Goal: Task Accomplishment & Management: Manage account settings

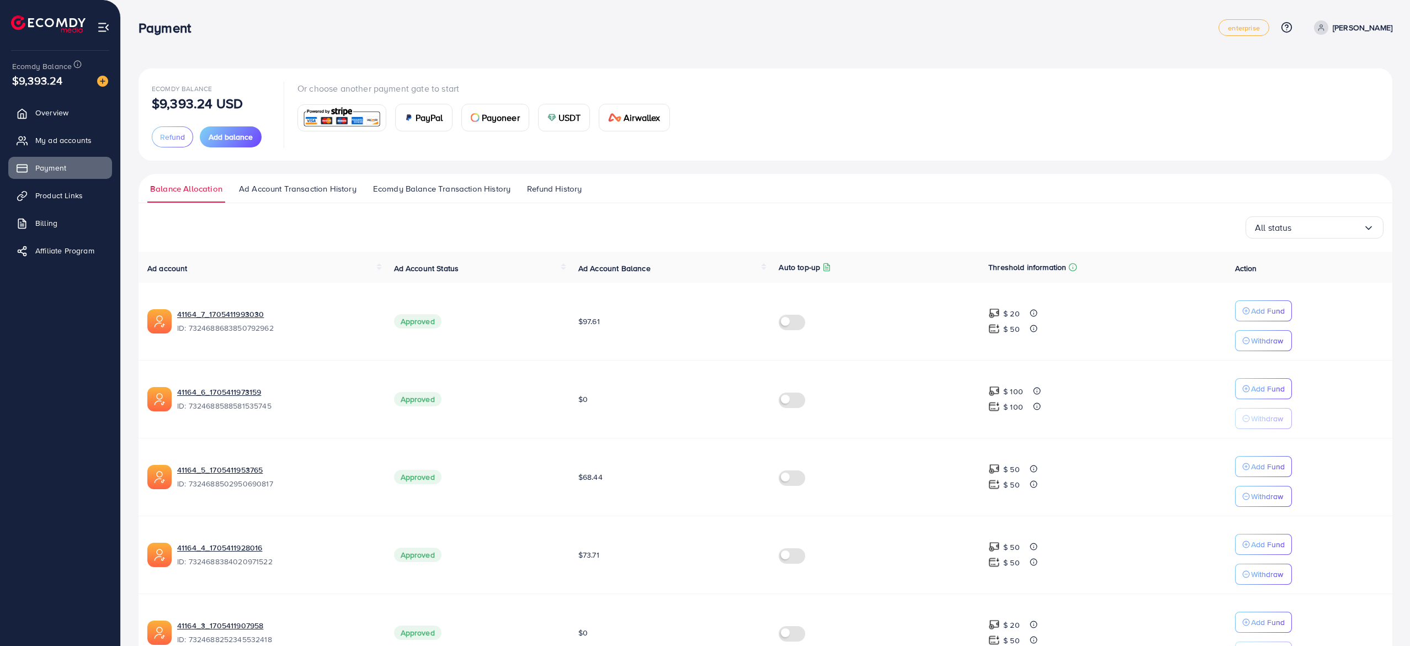
scroll to position [22, 0]
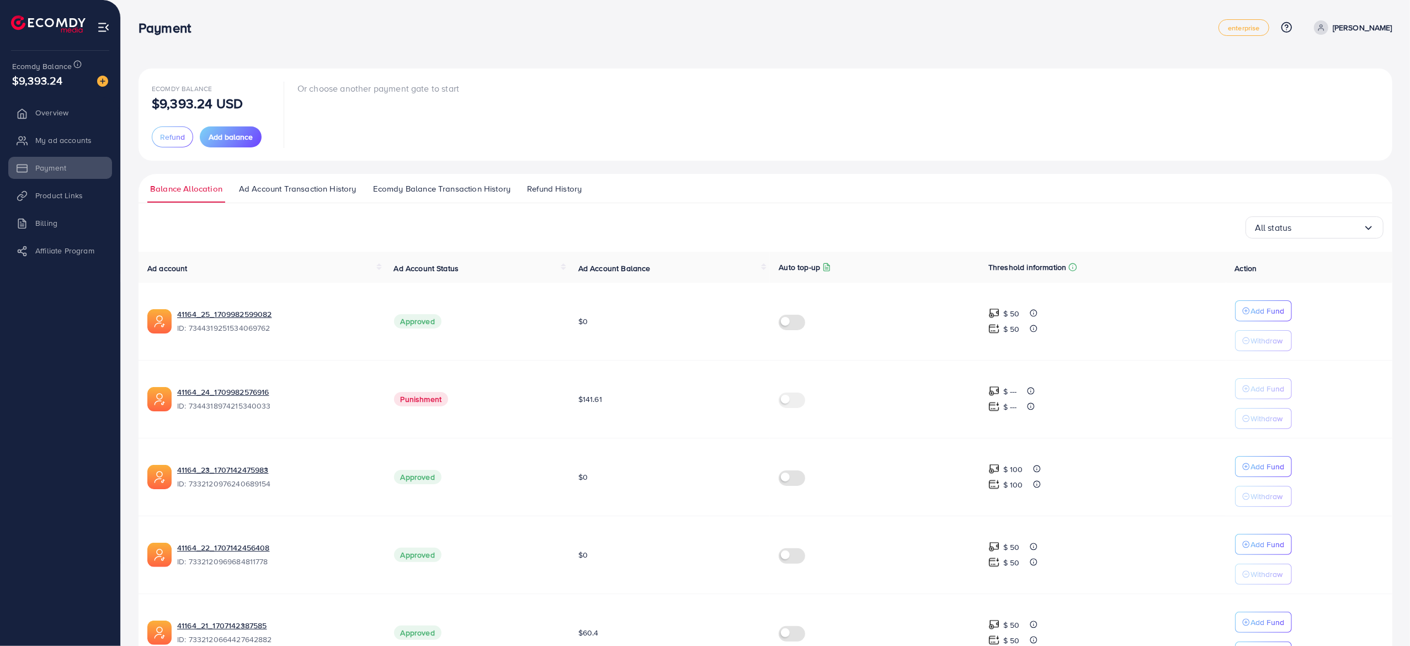
scroll to position [462, 0]
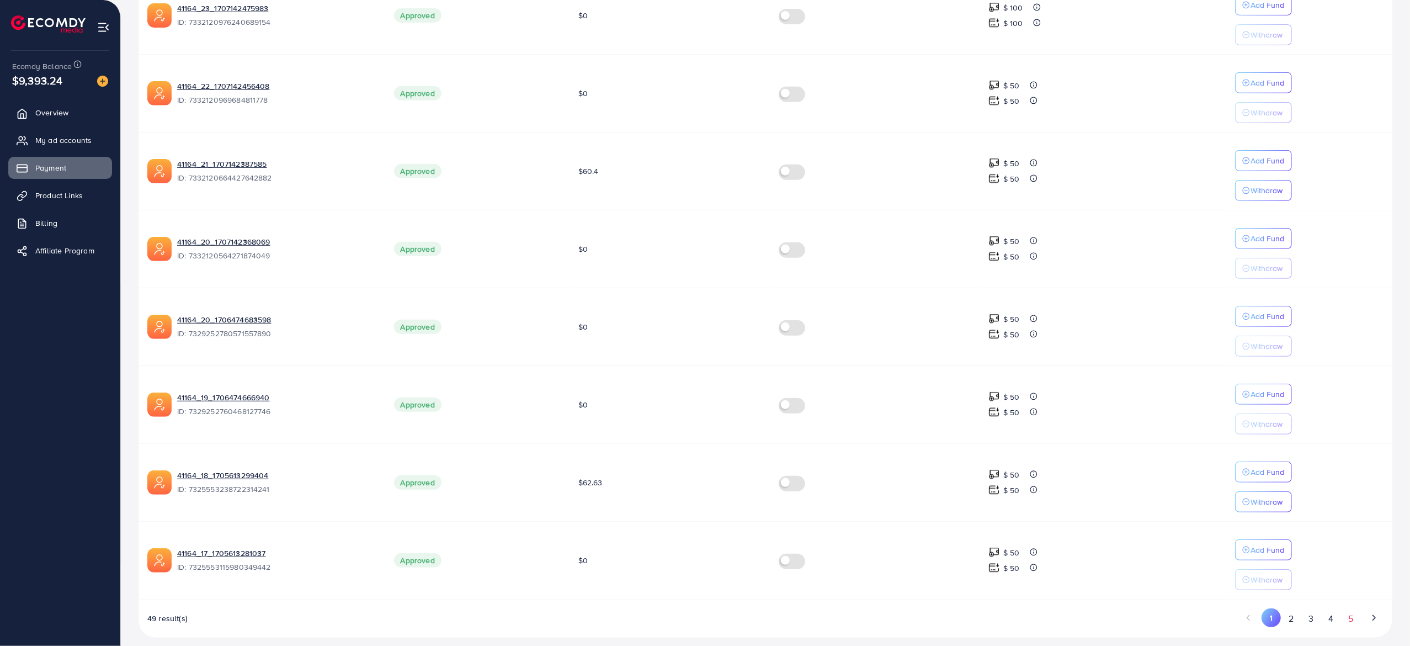
click at [1359, 612] on button "5" at bounding box center [1351, 618] width 20 height 20
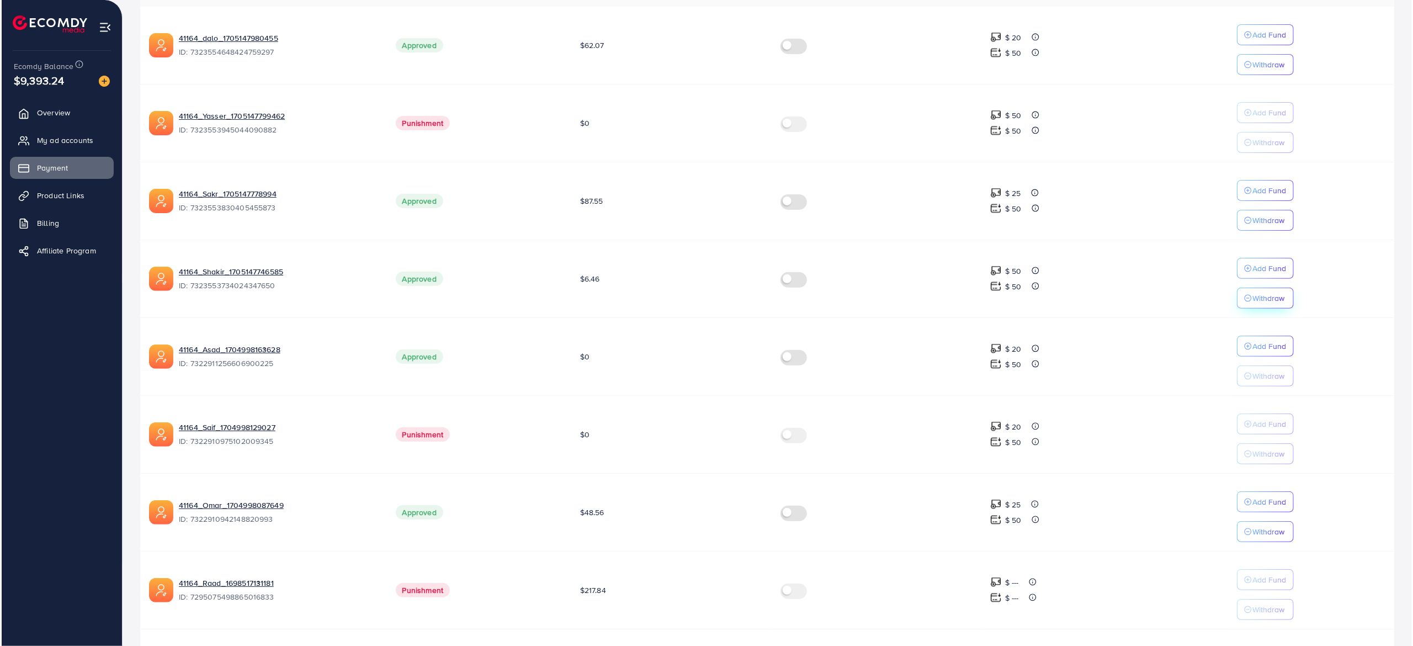
scroll to position [275, 0]
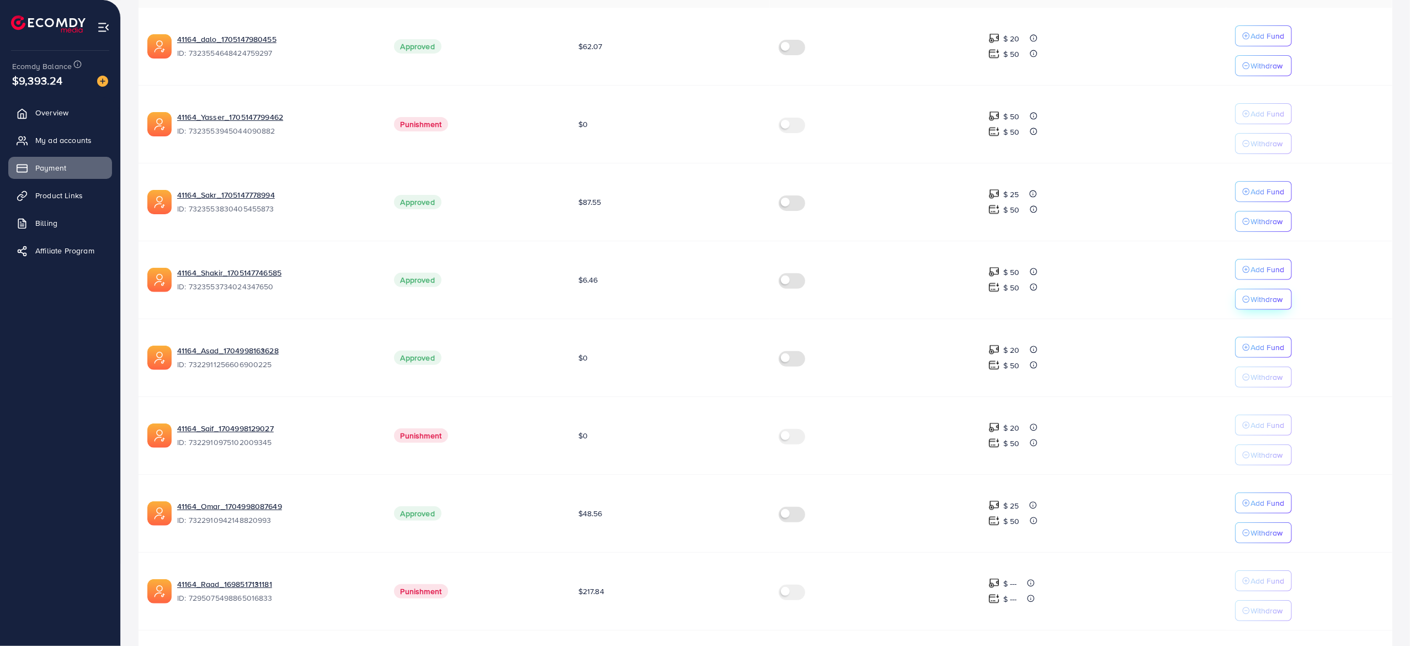
click at [1267, 72] on p "Withdraw" at bounding box center [1267, 65] width 32 height 13
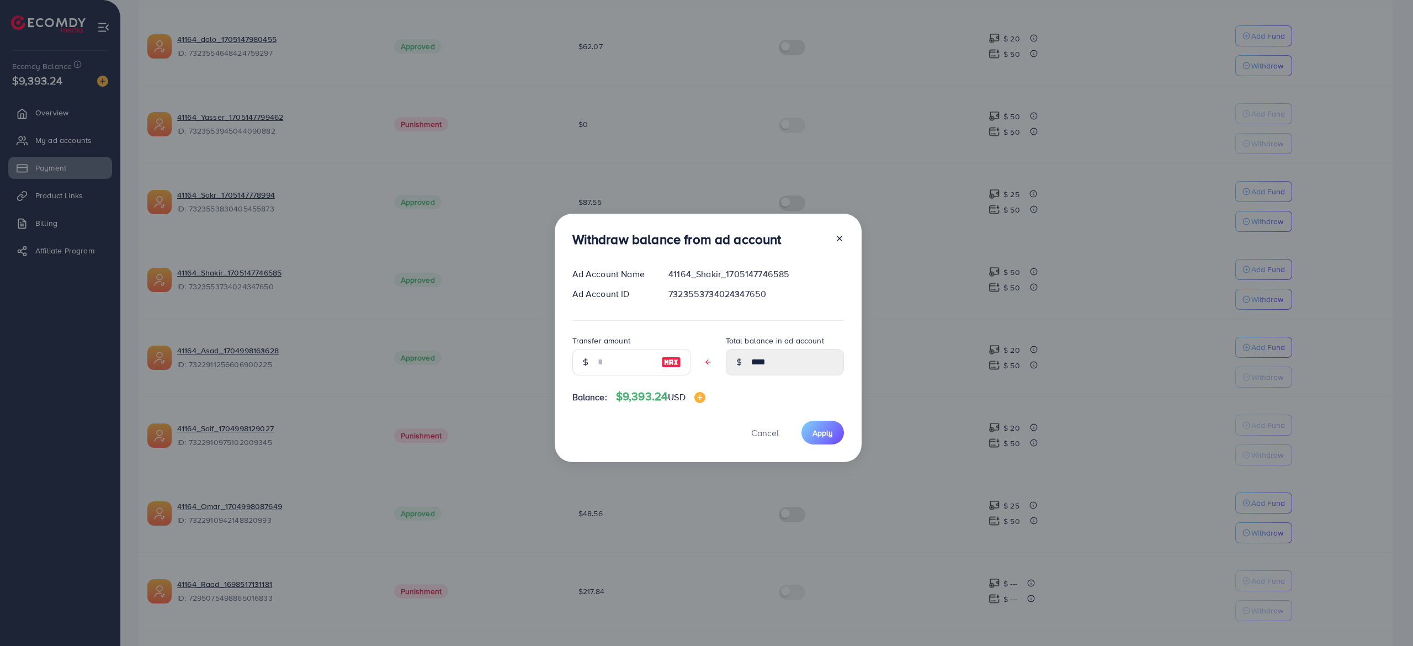
click at [669, 363] on img at bounding box center [671, 362] width 20 height 13
type input "****"
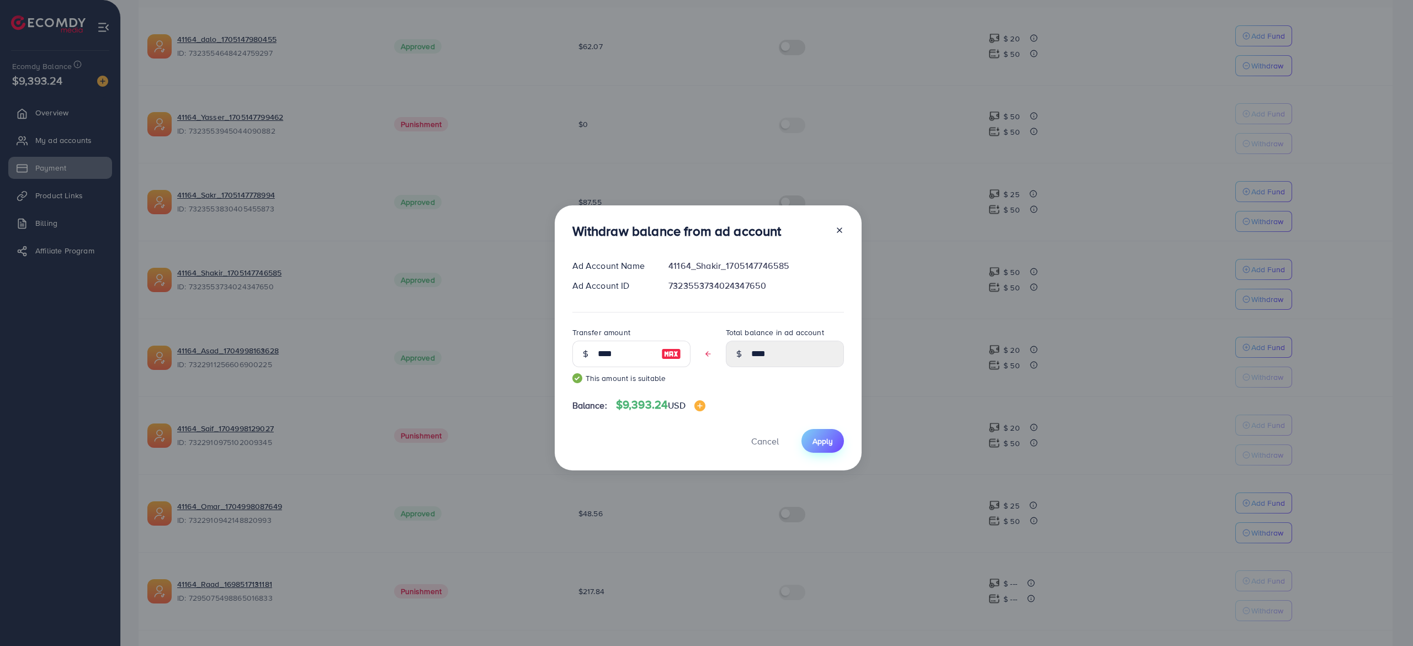
click at [825, 435] on button "Apply" at bounding box center [823, 441] width 43 height 24
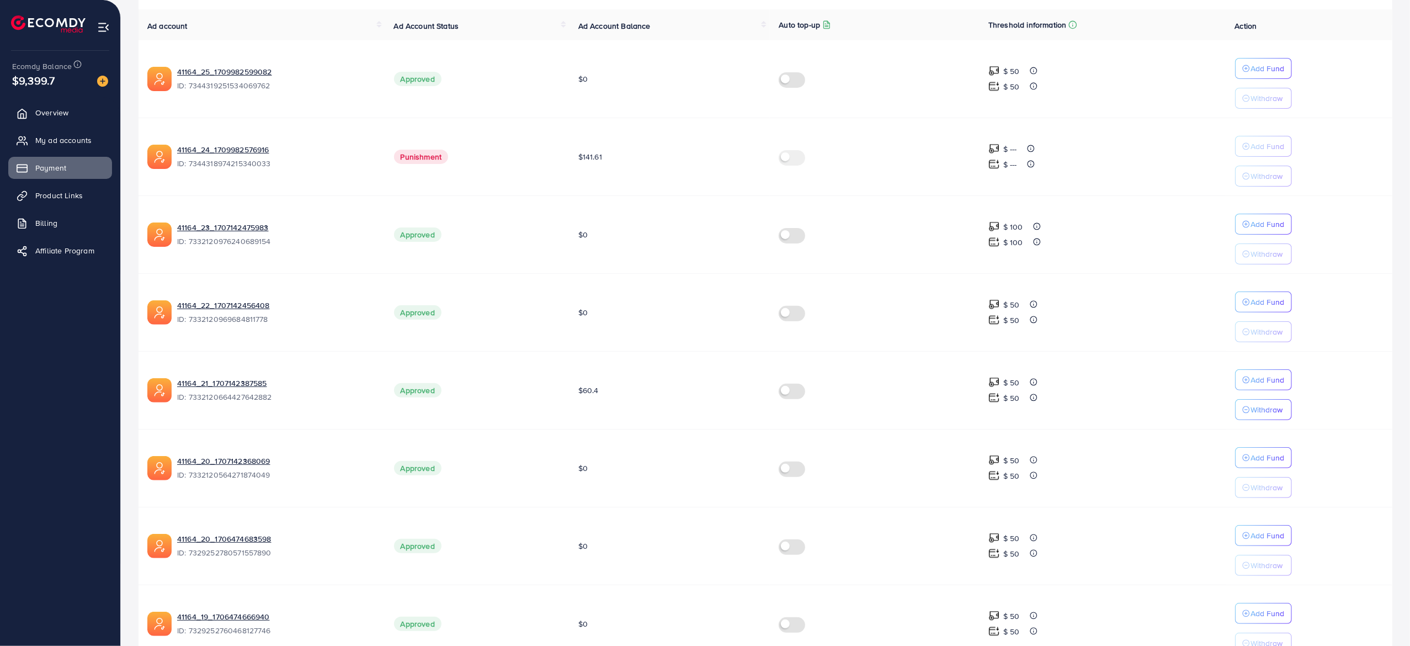
scroll to position [462, 0]
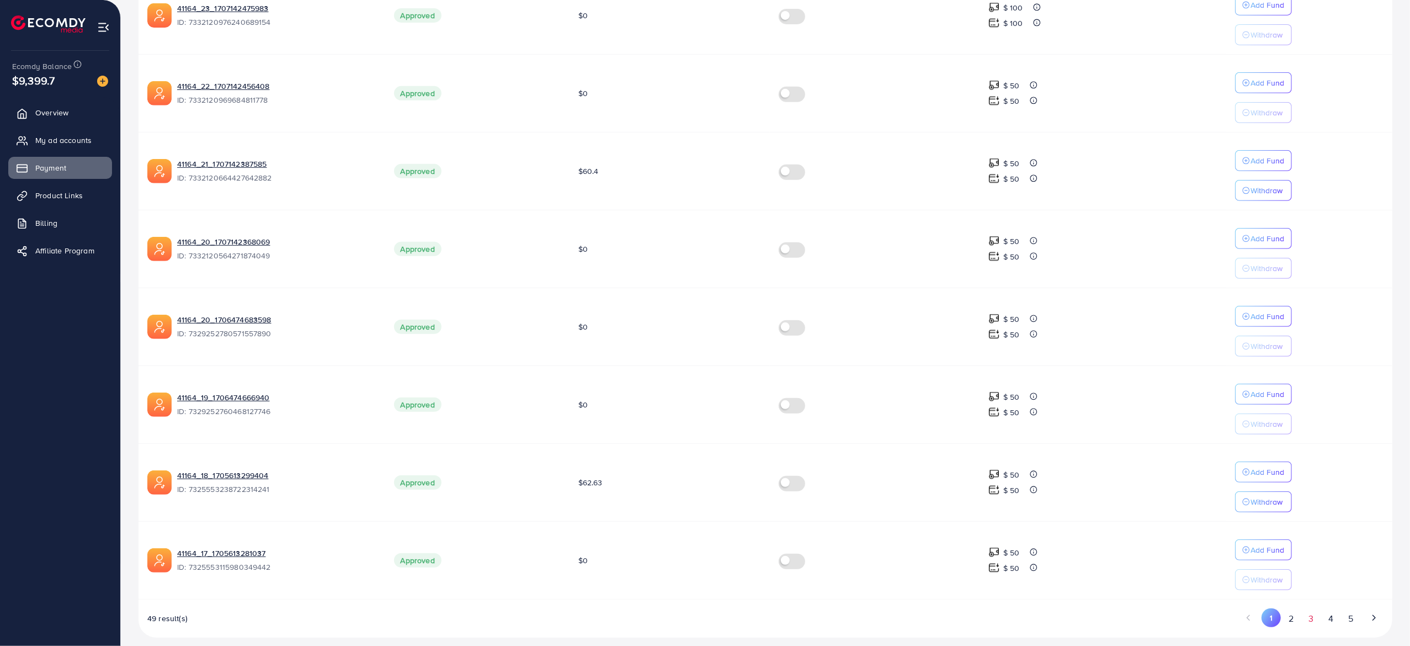
click at [1310, 608] on button "3" at bounding box center [1312, 618] width 20 height 20
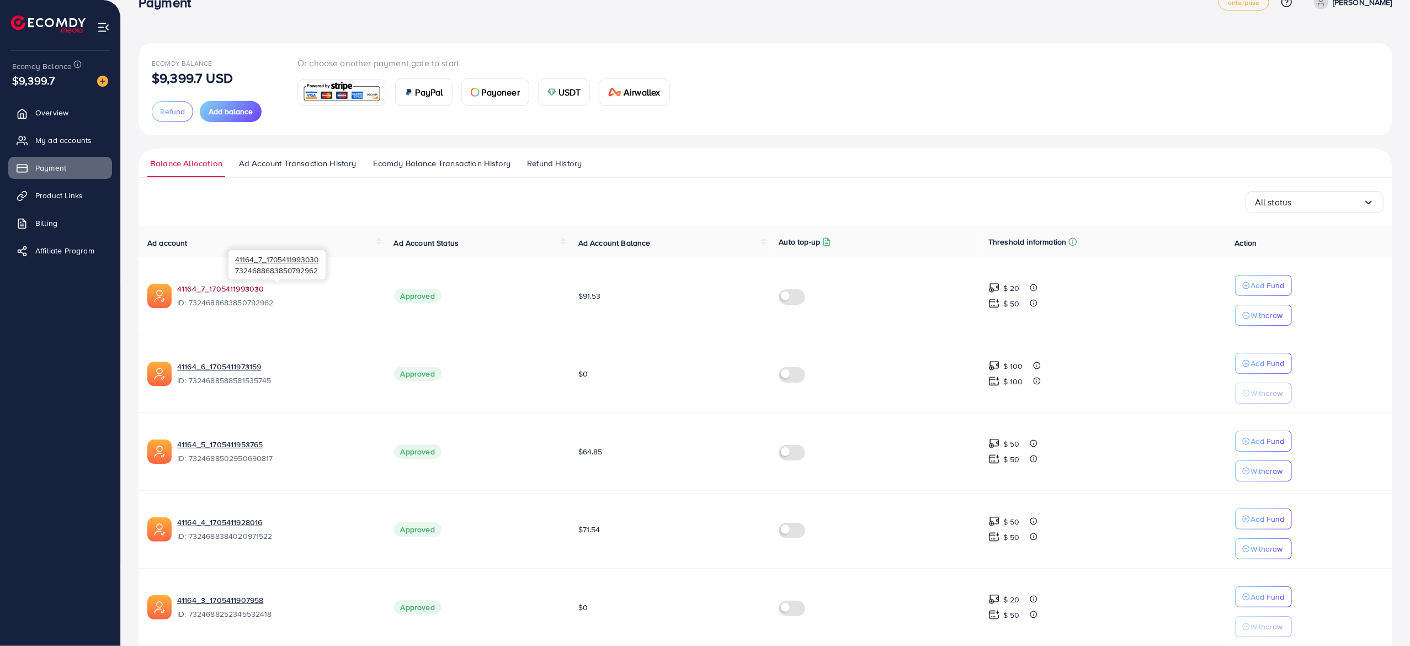
scroll to position [24, 0]
click at [235, 286] on link "41164_7_1705411993030" at bounding box center [276, 289] width 199 height 11
